Goal: Register for event/course

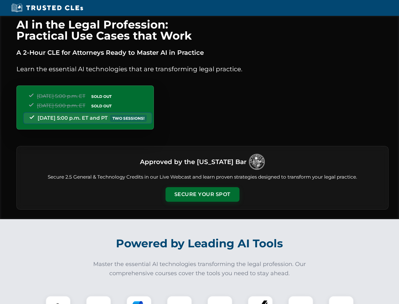
click at [202, 194] on button "Secure Your Spot" at bounding box center [203, 194] width 74 height 15
click at [58, 299] on img at bounding box center [58, 308] width 18 height 18
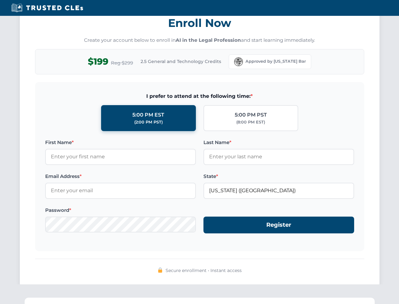
scroll to position [621, 0]
